Goal: Transaction & Acquisition: Book appointment/travel/reservation

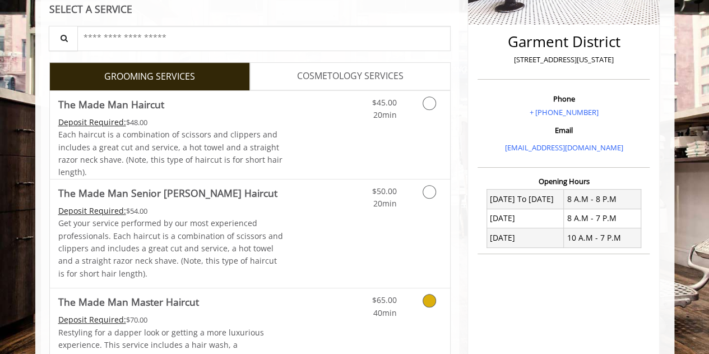
scroll to position [259, 0]
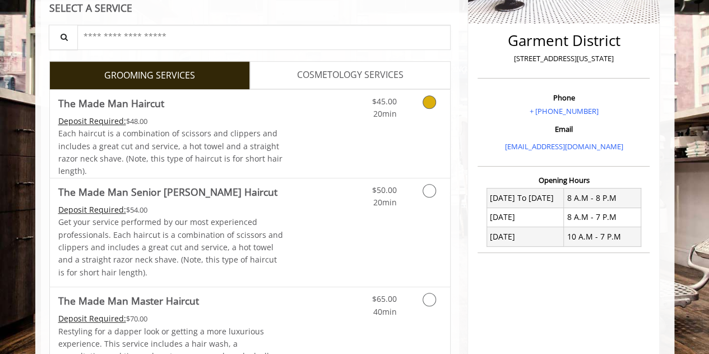
click at [307, 142] on link "Discounted Price" at bounding box center [316, 134] width 67 height 88
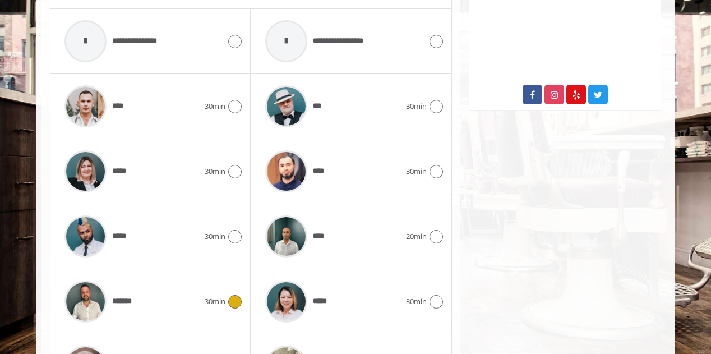
scroll to position [574, 0]
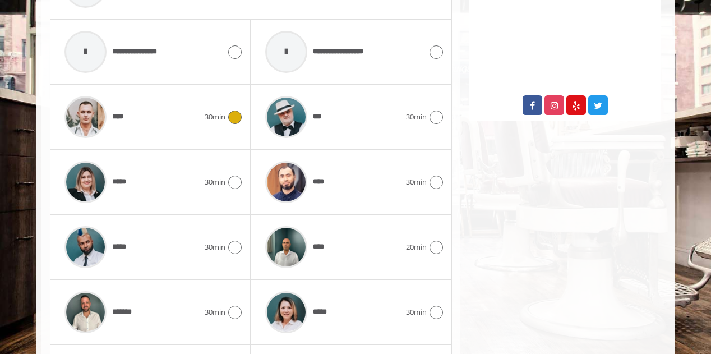
click at [173, 105] on div "****" at bounding box center [132, 116] width 146 height 53
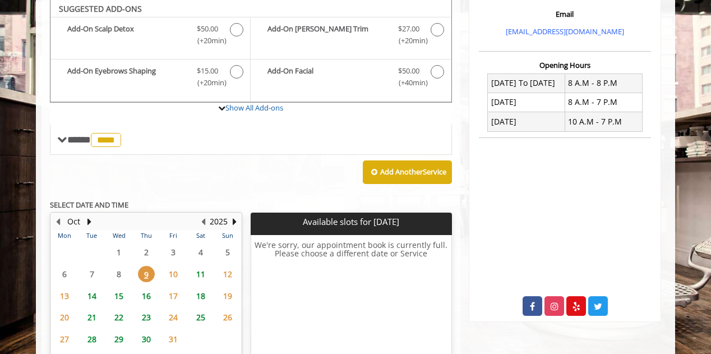
scroll to position [370, 0]
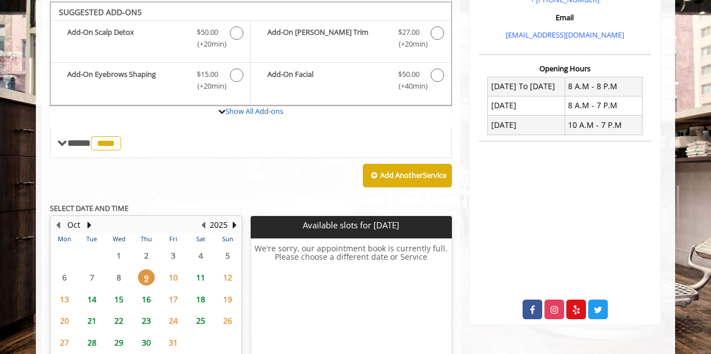
click at [202, 271] on span "11" at bounding box center [200, 277] width 17 height 16
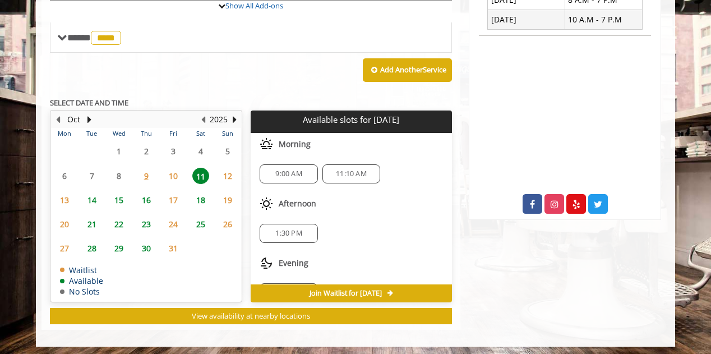
scroll to position [473, 0]
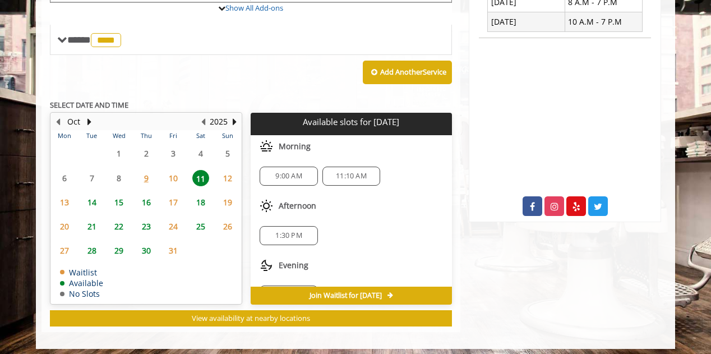
click at [94, 198] on span "14" at bounding box center [92, 202] width 17 height 16
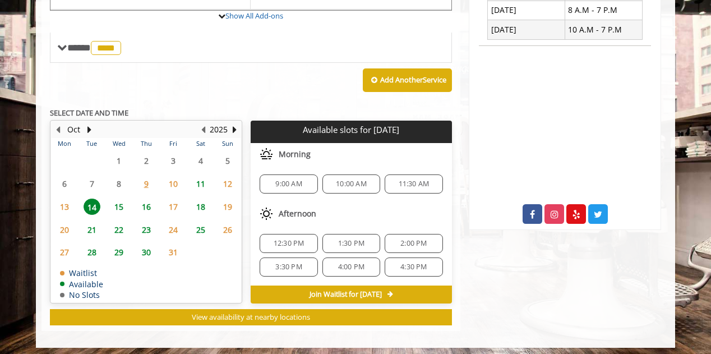
click at [174, 180] on span "10" at bounding box center [173, 184] width 17 height 16
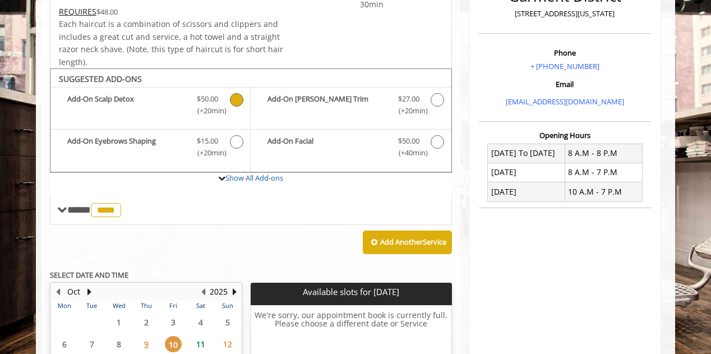
scroll to position [459, 0]
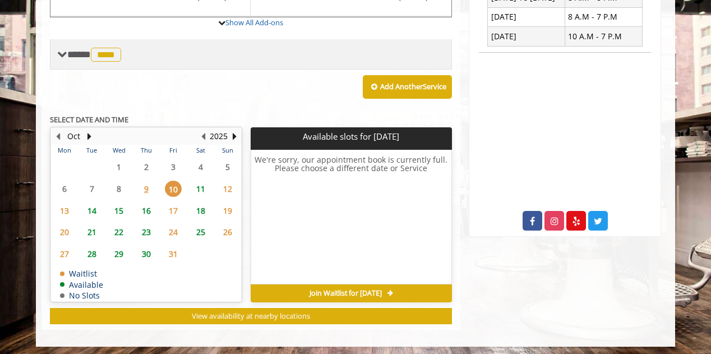
click at [65, 62] on div "**** **** ********" at bounding box center [251, 54] width 402 height 30
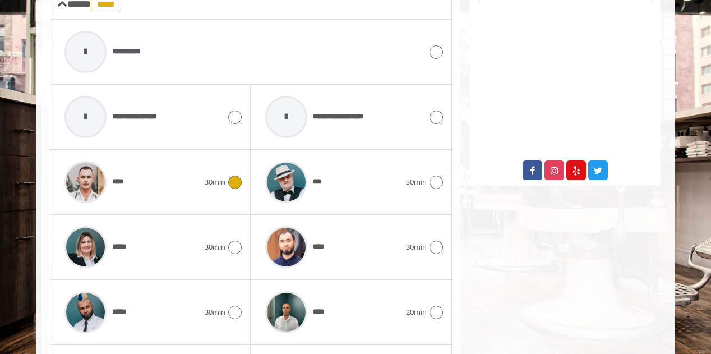
scroll to position [485, 0]
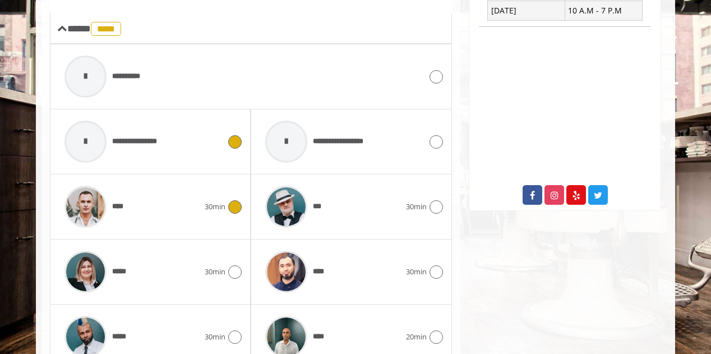
click at [192, 140] on div "**********" at bounding box center [142, 141] width 167 height 53
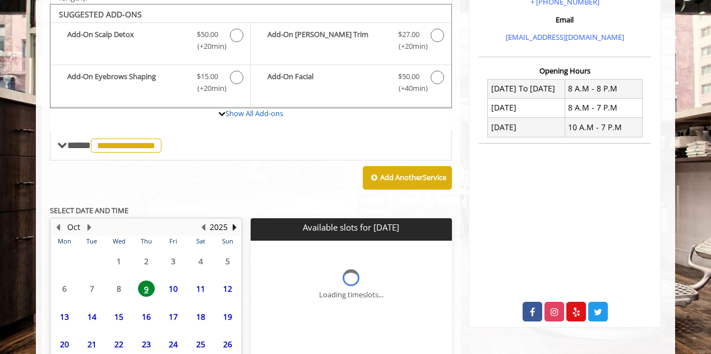
scroll to position [459, 0]
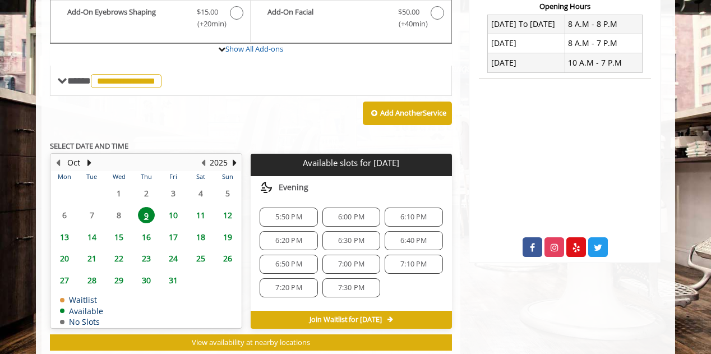
click at [287, 186] on div "Evening" at bounding box center [351, 187] width 201 height 22
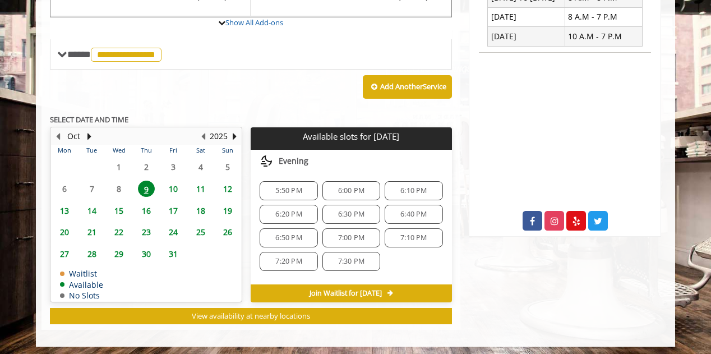
click at [296, 190] on span "5:50 PM" at bounding box center [288, 190] width 26 height 9
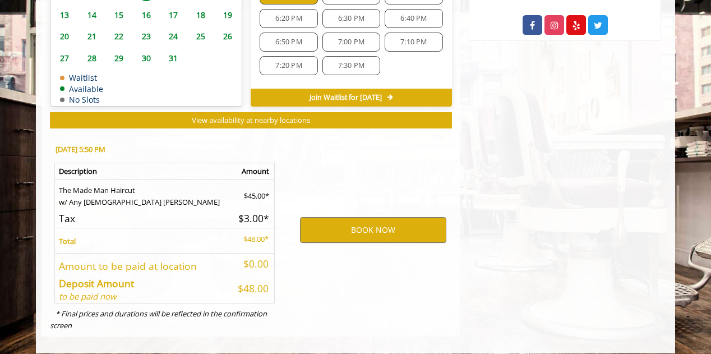
scroll to position [661, 0]
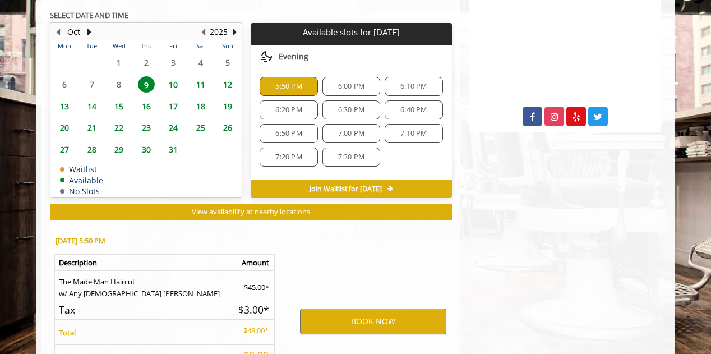
click at [352, 82] on span "6:00 PM" at bounding box center [351, 86] width 26 height 9
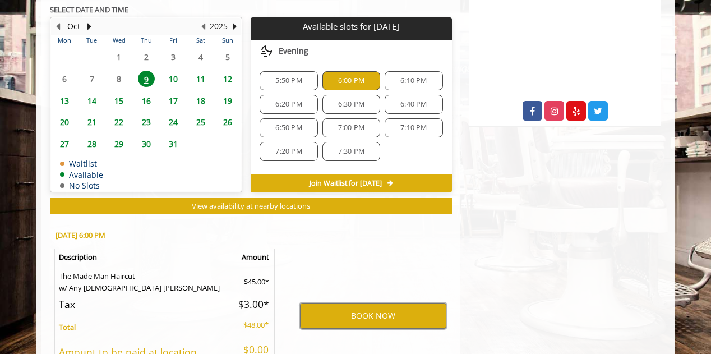
scroll to position [568, 0]
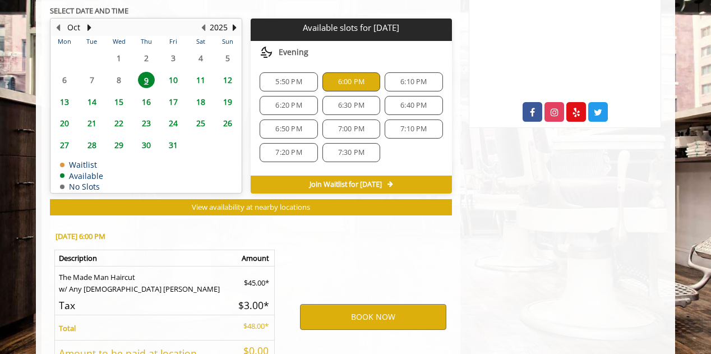
click at [287, 79] on span "5:50 PM" at bounding box center [288, 81] width 26 height 9
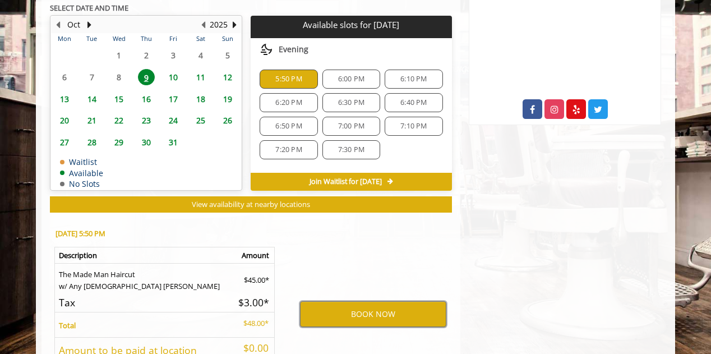
scroll to position [571, 0]
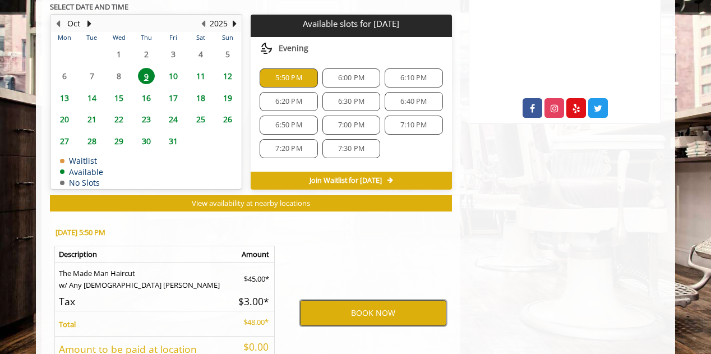
click at [380, 309] on button "BOOK NOW" at bounding box center [373, 313] width 146 height 26
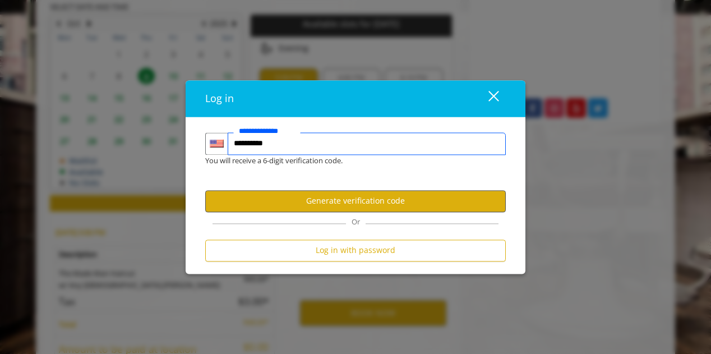
type input "**********"
click at [358, 199] on button "Generate verification code" at bounding box center [355, 201] width 301 height 22
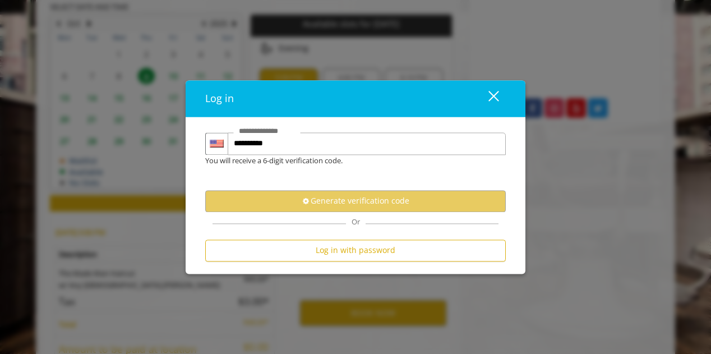
scroll to position [0, 0]
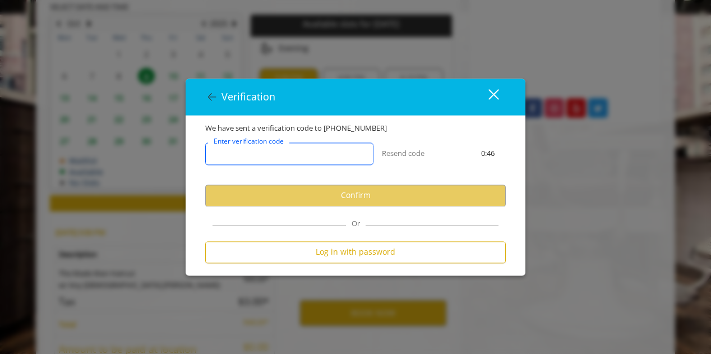
click at [322, 159] on input "Enter verification code" at bounding box center [289, 153] width 168 height 22
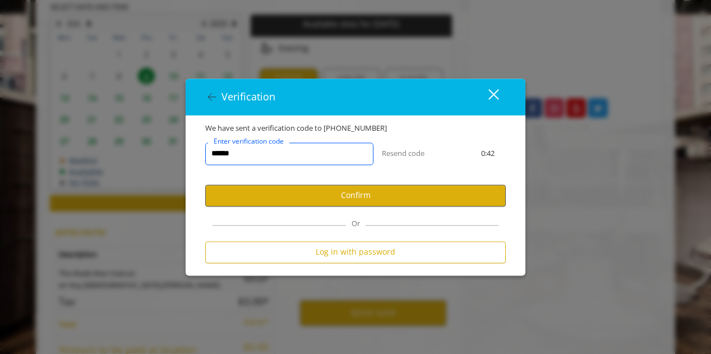
type input "******"
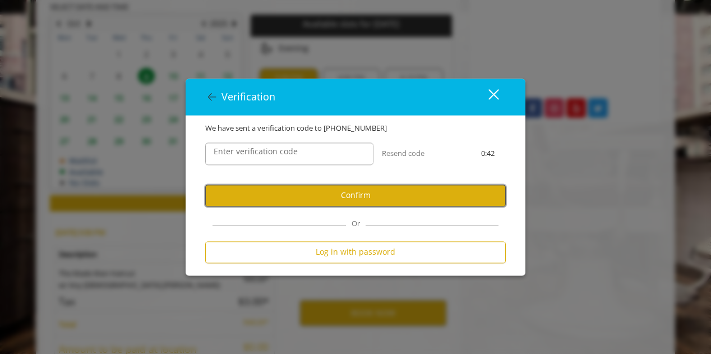
click at [338, 190] on button "Confirm" at bounding box center [355, 196] width 301 height 22
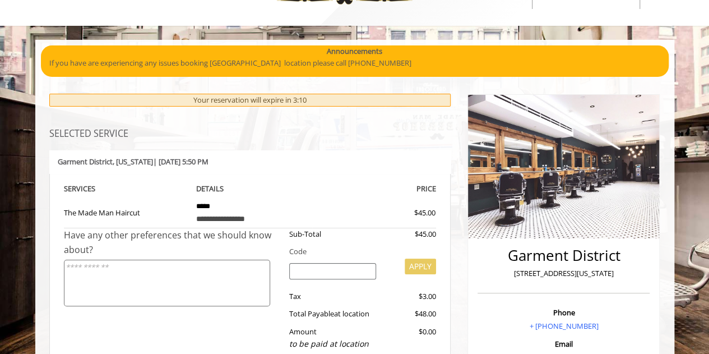
scroll to position [65, 0]
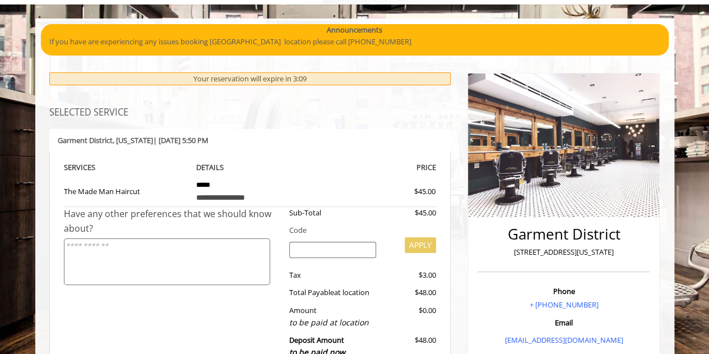
click at [209, 186] on td "**********" at bounding box center [250, 190] width 125 height 33
click at [243, 257] on textarea at bounding box center [167, 261] width 206 height 47
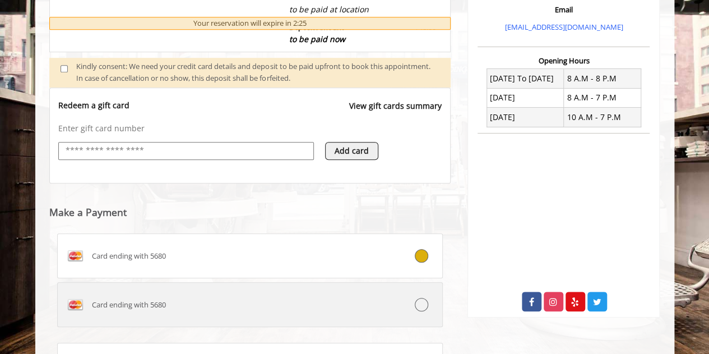
scroll to position [491, 0]
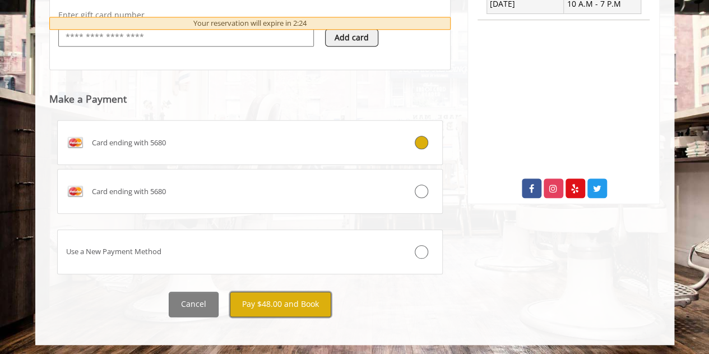
click at [266, 299] on button "Pay $48.00 and Book" at bounding box center [281, 304] width 102 height 25
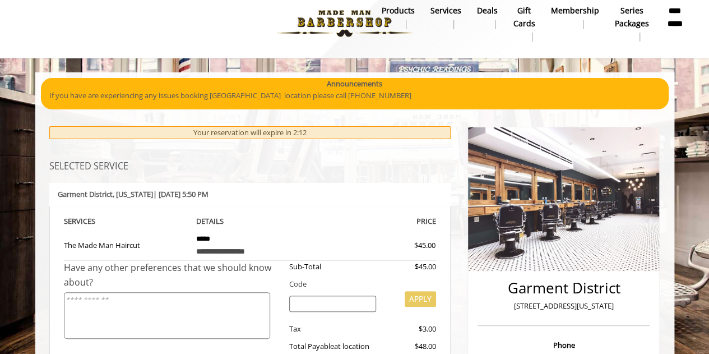
scroll to position [0, 0]
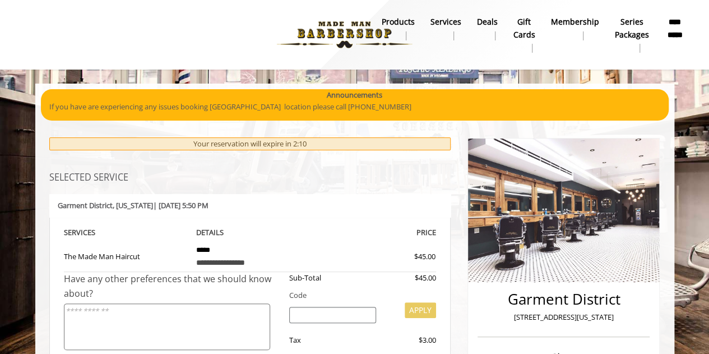
click at [345, 184] on div "**********" at bounding box center [250, 301] width 419 height 257
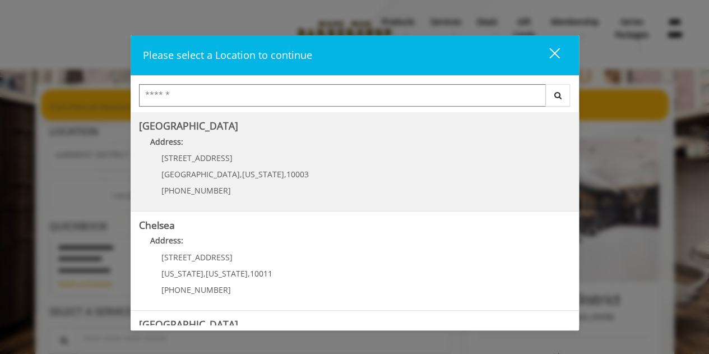
scroll to position [282, 0]
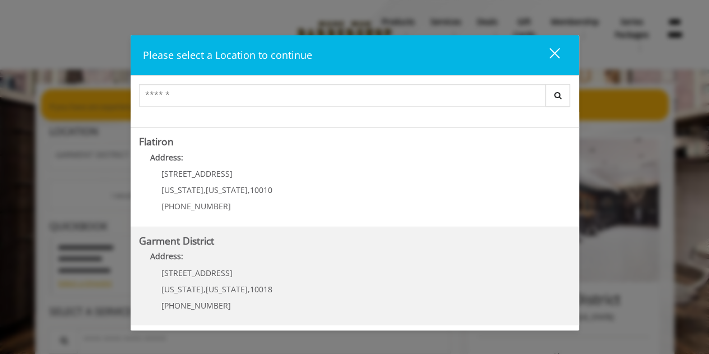
click at [258, 236] on h5 "Garment District" at bounding box center [355, 241] width 432 height 11
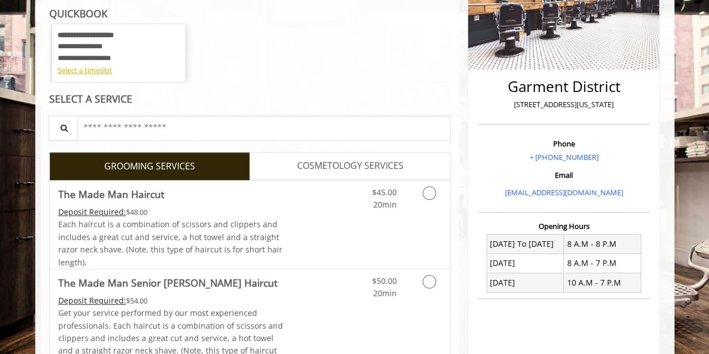
scroll to position [214, 0]
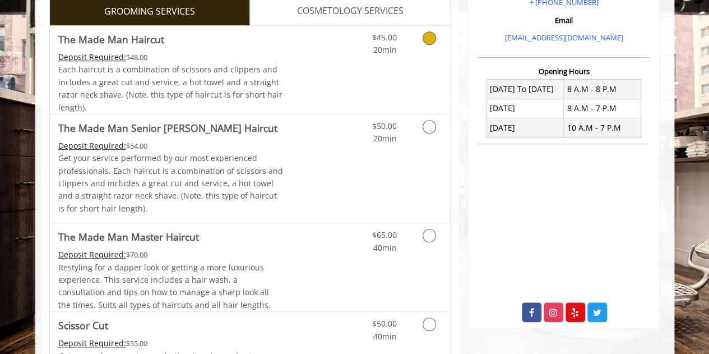
click at [285, 68] on link "Discounted Price" at bounding box center [316, 70] width 67 height 88
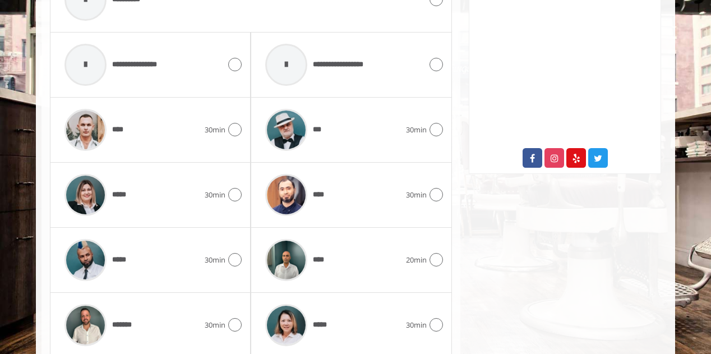
scroll to position [534, 0]
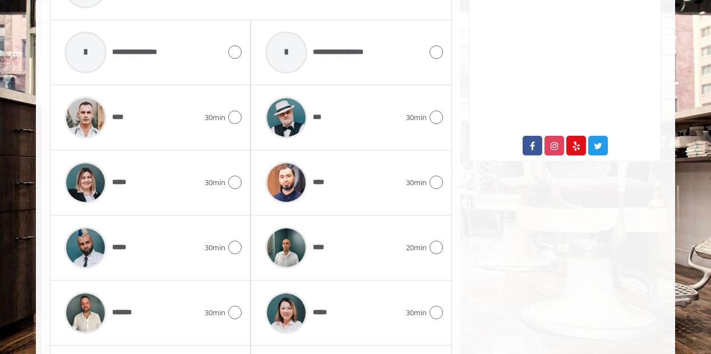
click at [486, 209] on div "Garment District 1400 Broadway, New York Phone + (212) 997-4247 Email info@made…" at bounding box center [564, 6] width 209 height 829
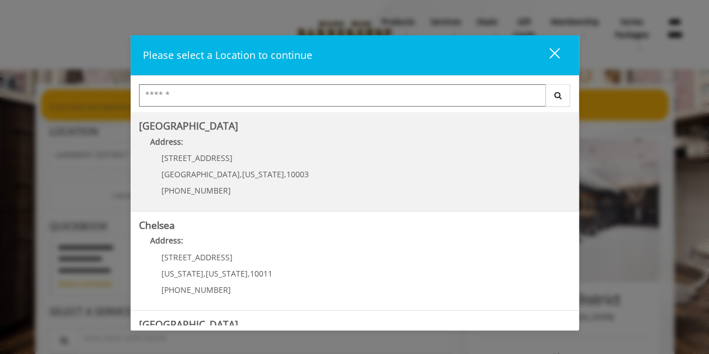
scroll to position [282, 0]
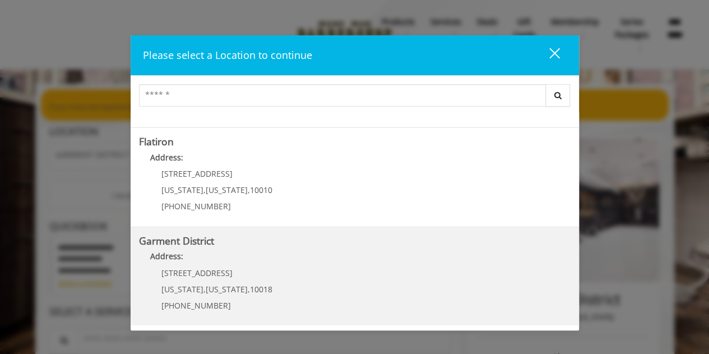
click at [250, 229] on div "Garment District Address: 1400 Broadway New York , New York , 10018 (212) 997-4…" at bounding box center [355, 276] width 449 height 99
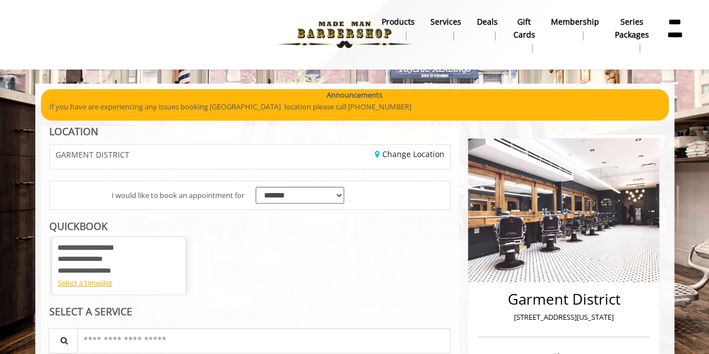
scroll to position [253, 0]
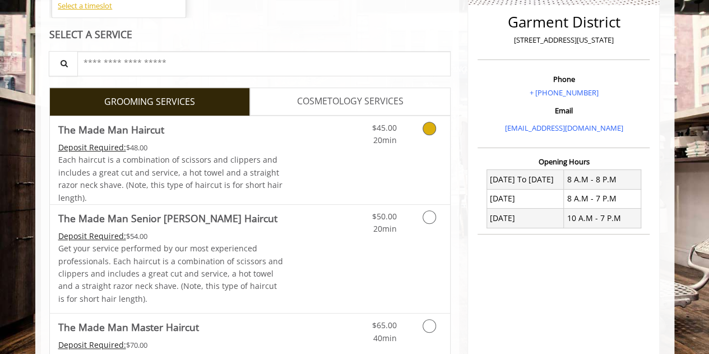
click at [338, 139] on link "Discounted Price" at bounding box center [316, 160] width 67 height 88
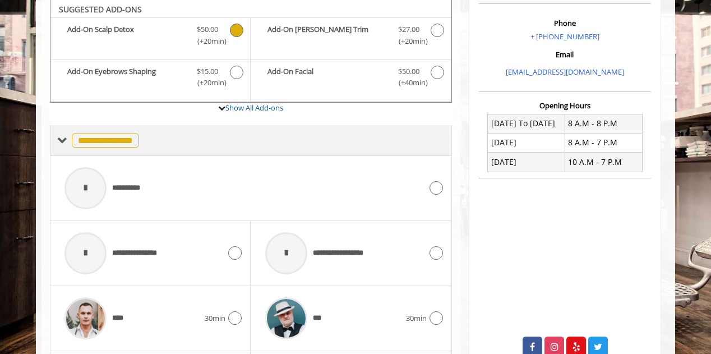
scroll to position [349, 0]
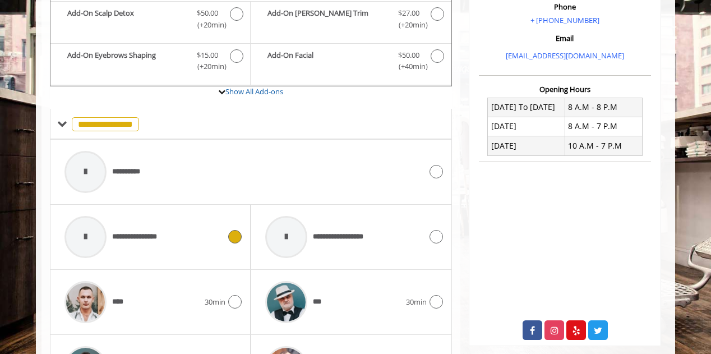
click at [165, 219] on span "**********" at bounding box center [113, 236] width 109 height 53
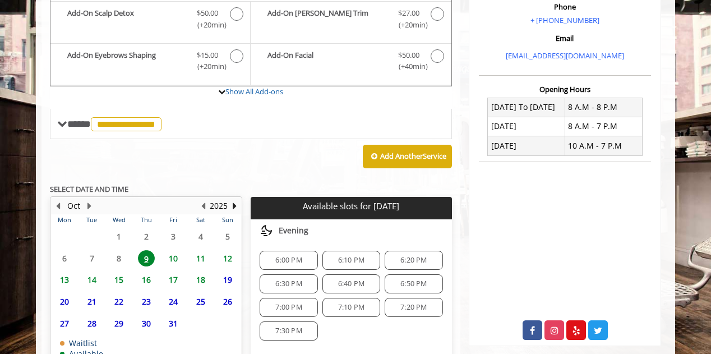
scroll to position [419, 0]
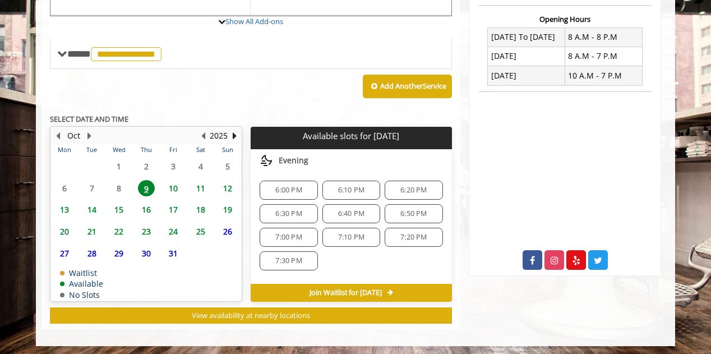
click at [293, 187] on span "6:00 PM" at bounding box center [288, 190] width 26 height 9
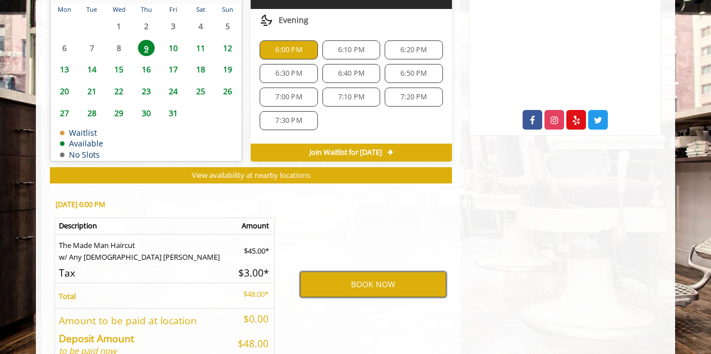
scroll to position [561, 0]
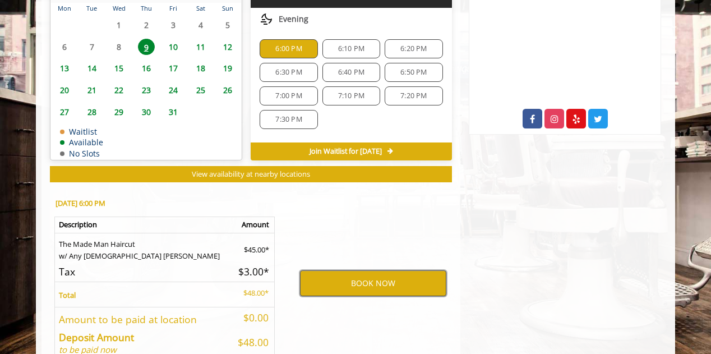
click at [370, 278] on button "BOOK NOW" at bounding box center [373, 283] width 146 height 26
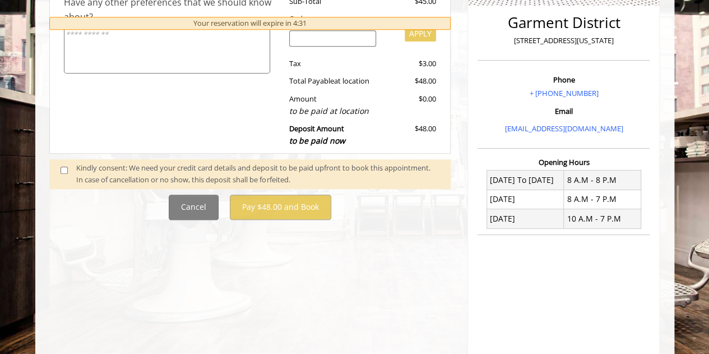
scroll to position [280, 0]
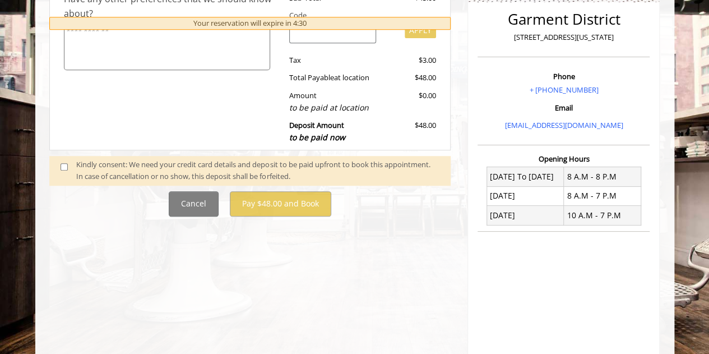
click at [243, 186] on div "**********" at bounding box center [250, 37] width 402 height 359
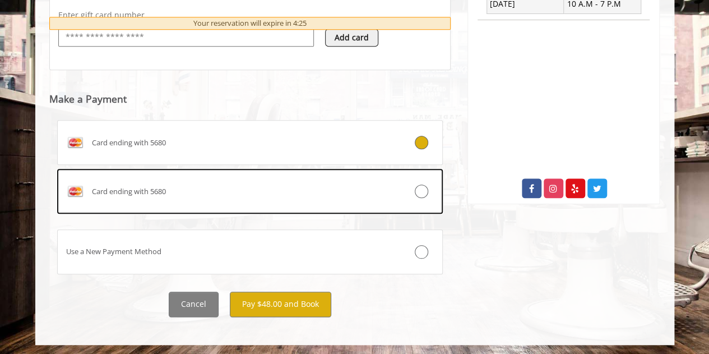
scroll to position [491, 0]
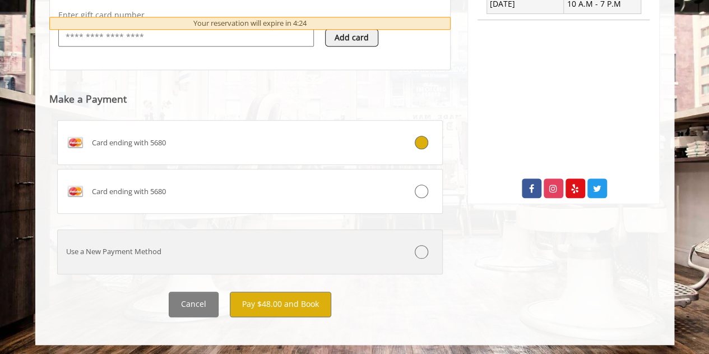
click at [158, 247] on div "Use a New Payment Method" at bounding box center [218, 252] width 321 height 12
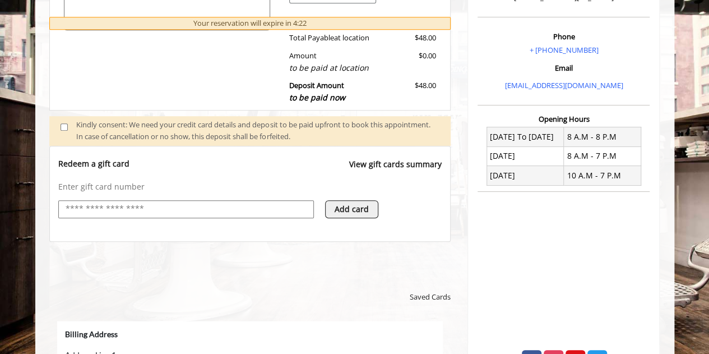
scroll to position [316, 0]
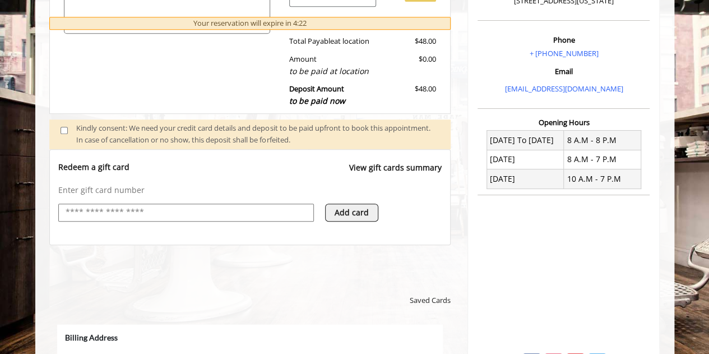
select select "***"
click at [121, 211] on input "text" at bounding box center [185, 212] width 243 height 13
type input "**********"
click at [359, 213] on button "Add card" at bounding box center [351, 213] width 53 height 18
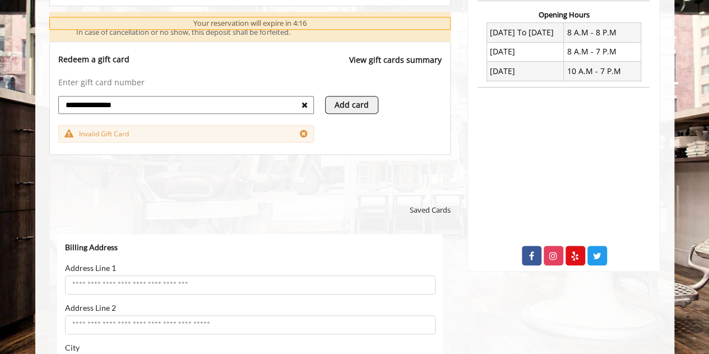
scroll to position [455, 0]
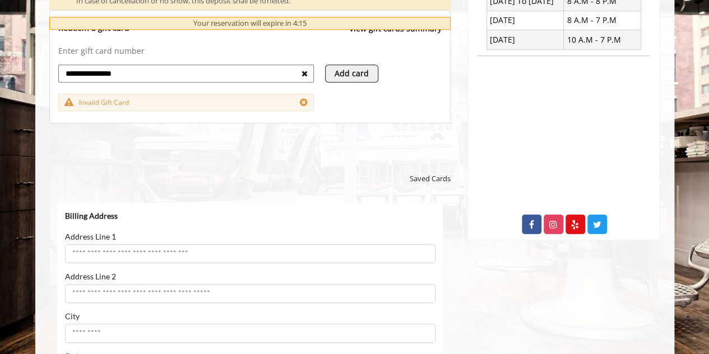
click at [174, 72] on input "**********" at bounding box center [182, 73] width 237 height 13
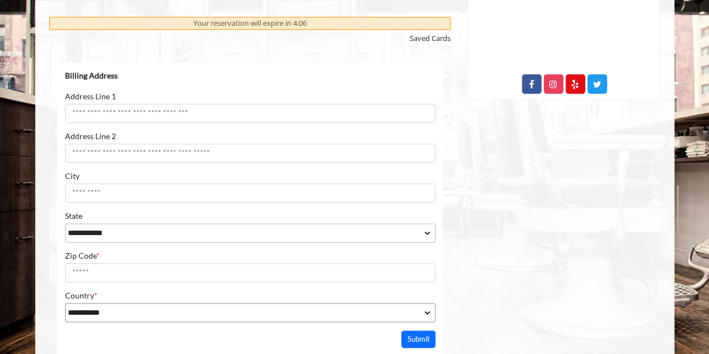
scroll to position [597, 0]
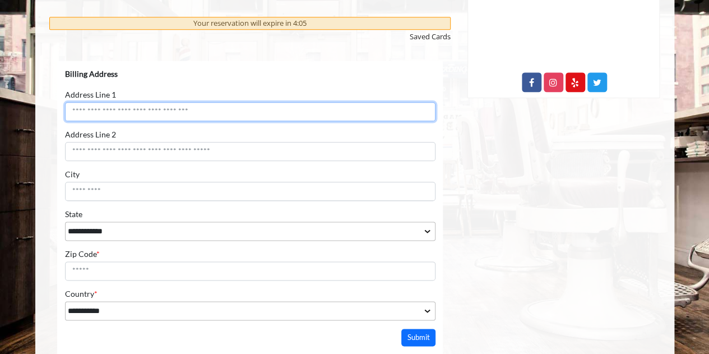
click at [123, 115] on input "Address Line 1" at bounding box center [249, 111] width 371 height 19
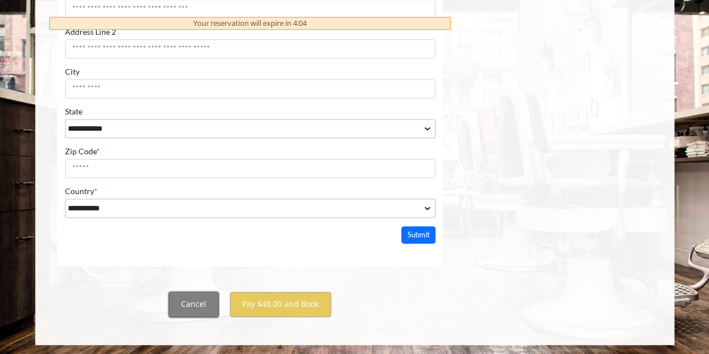
click at [191, 296] on button "Cancel" at bounding box center [194, 304] width 50 height 25
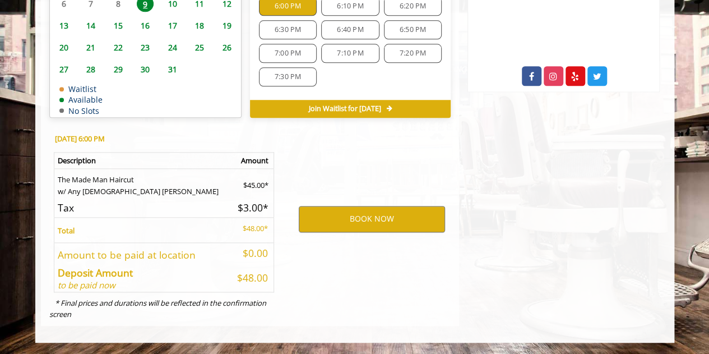
scroll to position [600, 0]
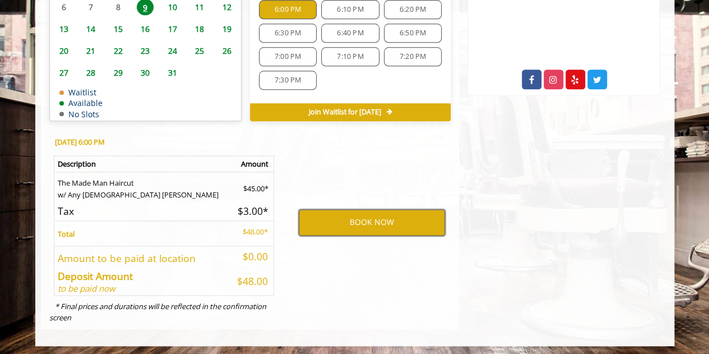
click at [390, 223] on button "BOOK NOW" at bounding box center [372, 222] width 146 height 26
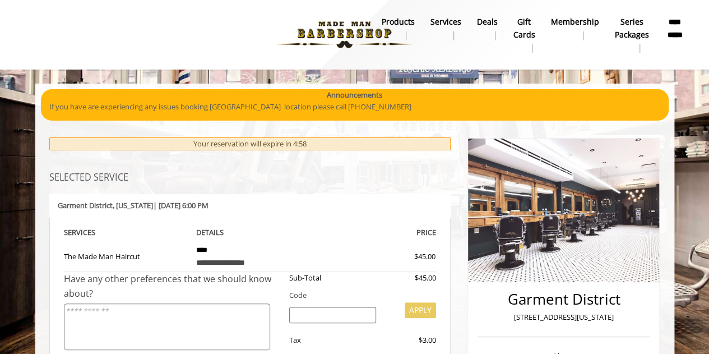
scroll to position [0, 0]
select select "***"
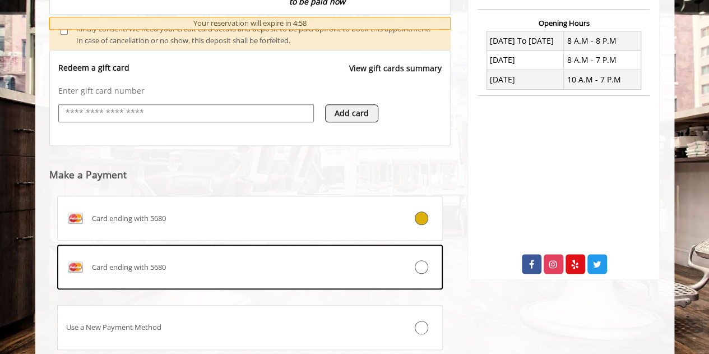
scroll to position [416, 0]
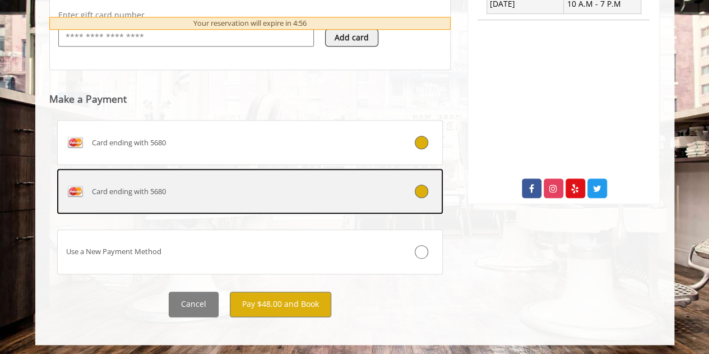
click at [248, 188] on div "Card ending with 5680" at bounding box center [218, 191] width 321 height 18
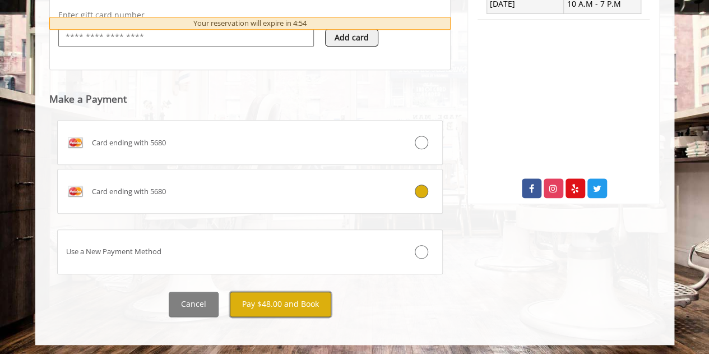
click at [270, 296] on button "Pay $48.00 and Book" at bounding box center [281, 304] width 102 height 25
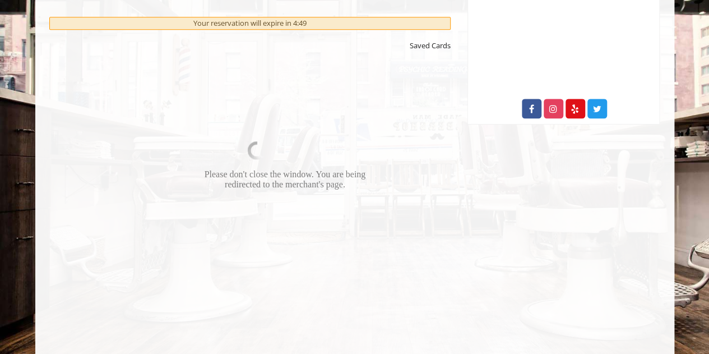
scroll to position [573, 0]
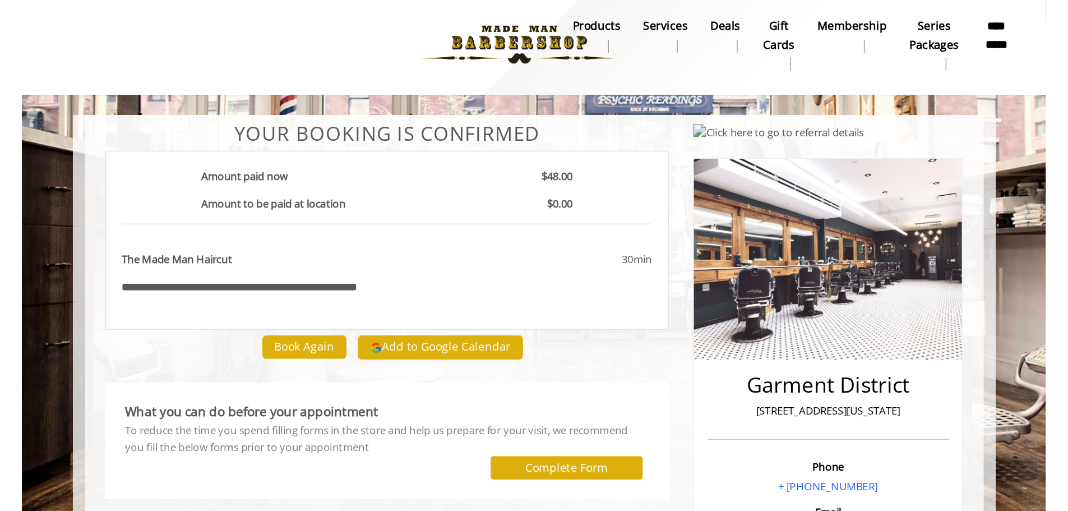
scroll to position [4, 0]
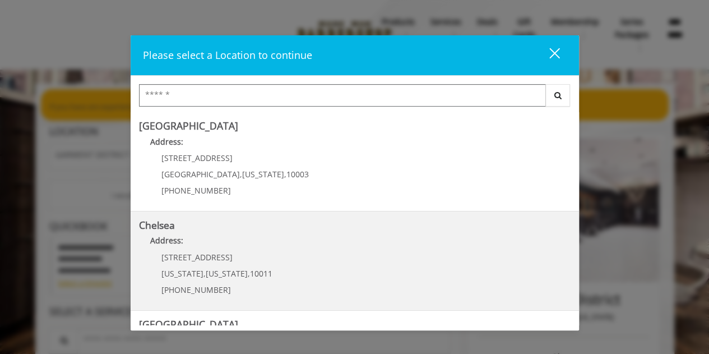
scroll to position [282, 0]
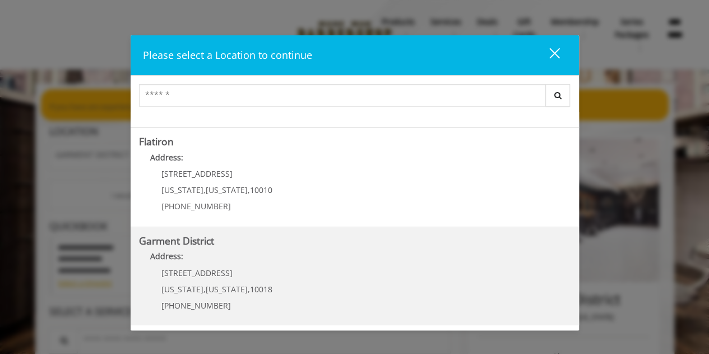
click at [274, 264] on District "Address:" at bounding box center [355, 259] width 432 height 18
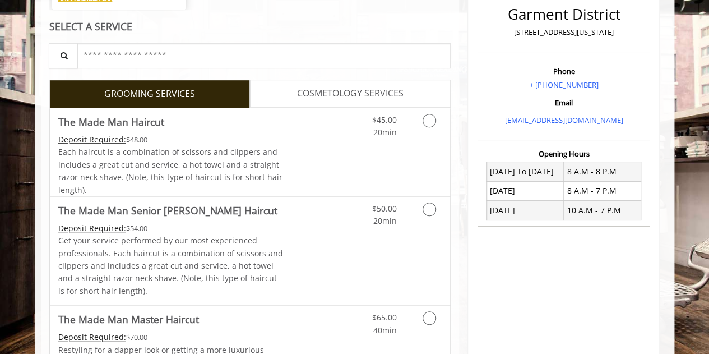
scroll to position [291, 0]
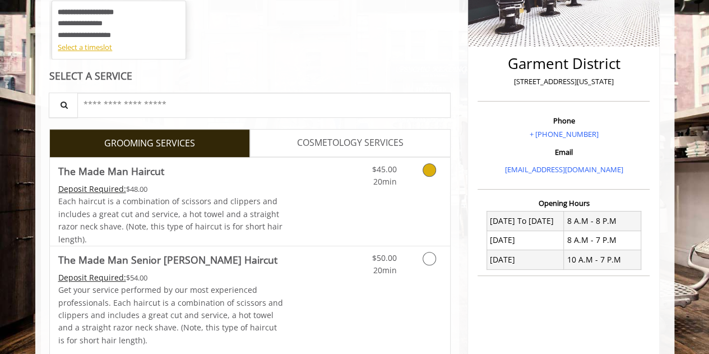
click at [270, 213] on div "Each haircut is a combination of scissors and clippers and includes a great cut…" at bounding box center [170, 220] width 225 height 50
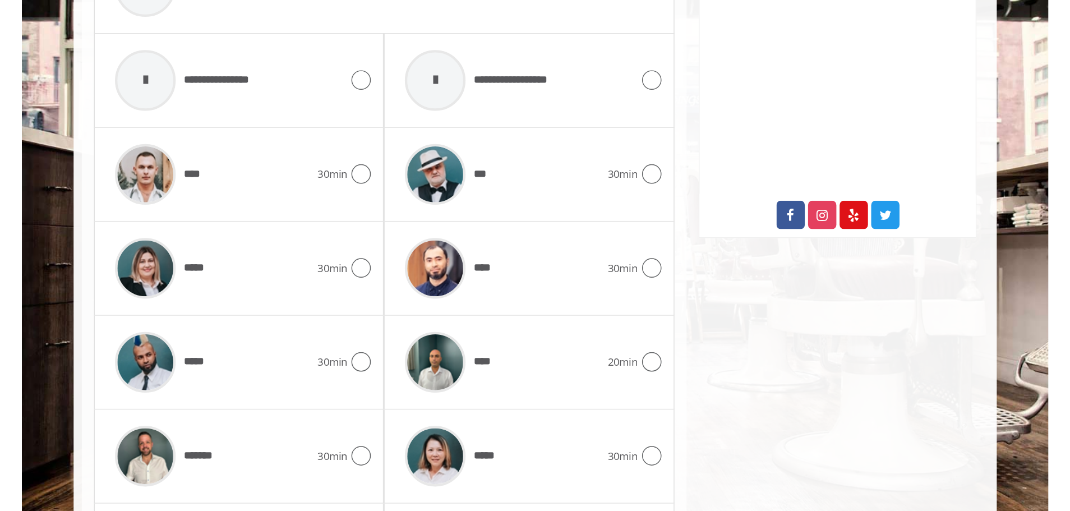
scroll to position [480, 0]
